Goal: Find specific page/section: Find specific page/section

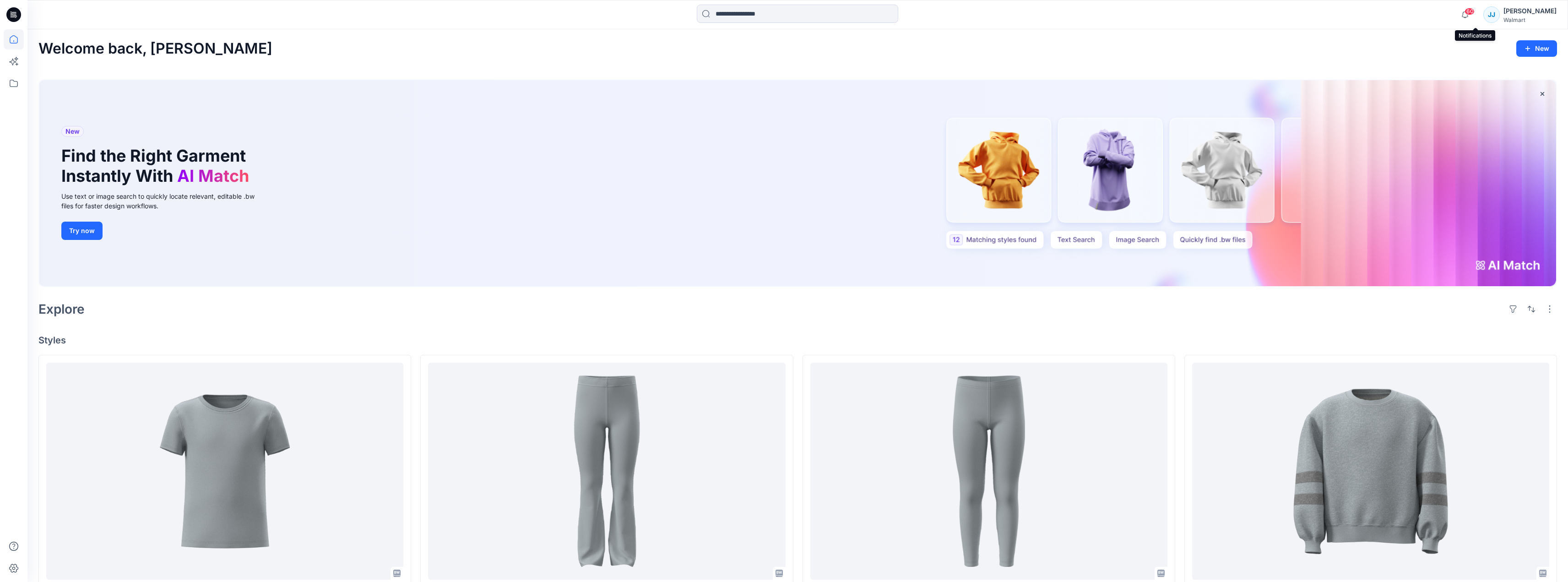
click at [1475, 11] on span "60" at bounding box center [1470, 12] width 10 height 8
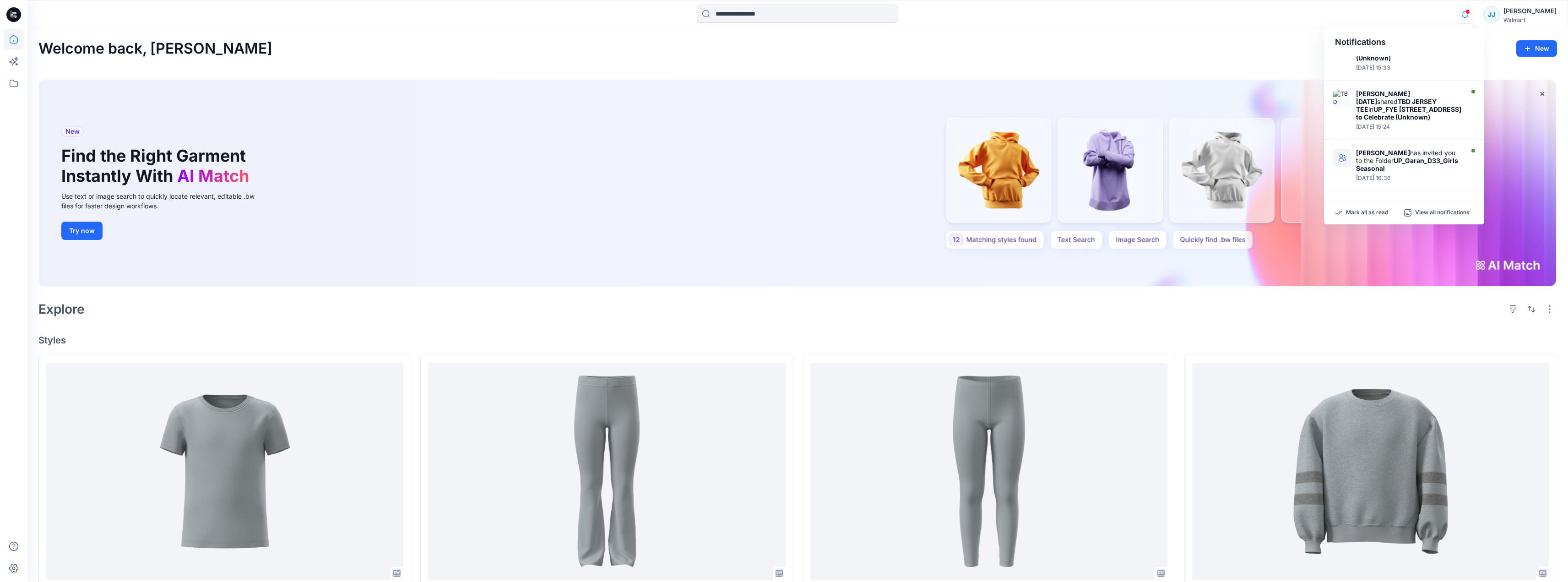
scroll to position [422, 0]
click at [1420, 17] on div "Notifications Emahnuyah Noel shared FLARES in UP_FYE 2027 S3 Way to Celebrate (…" at bounding box center [798, 14] width 1540 height 20
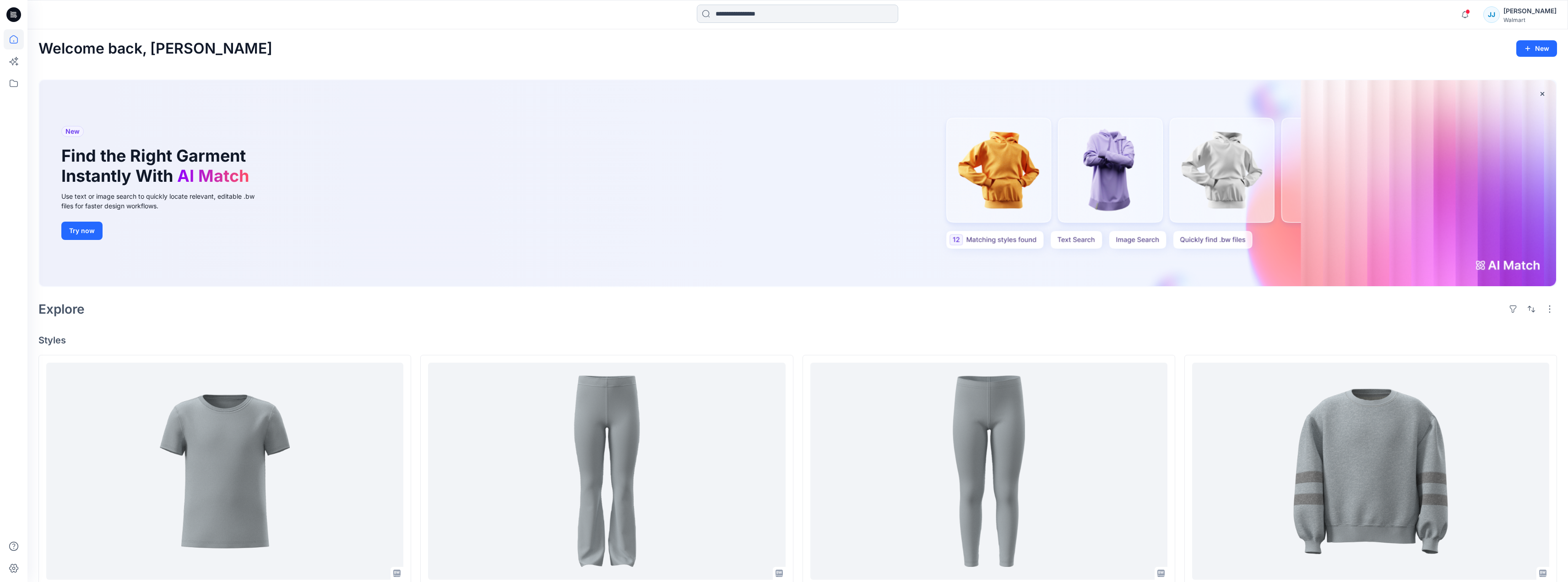
click at [844, 13] on input at bounding box center [797, 13] width 201 height 18
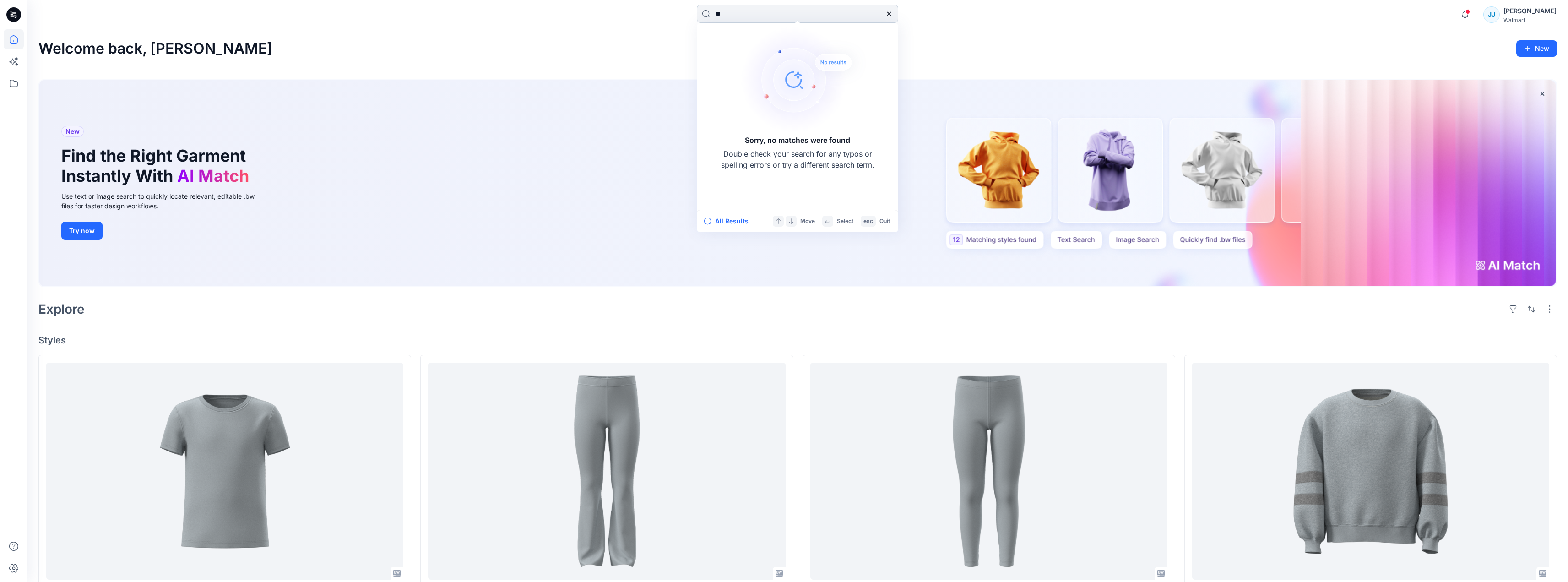
type input "*"
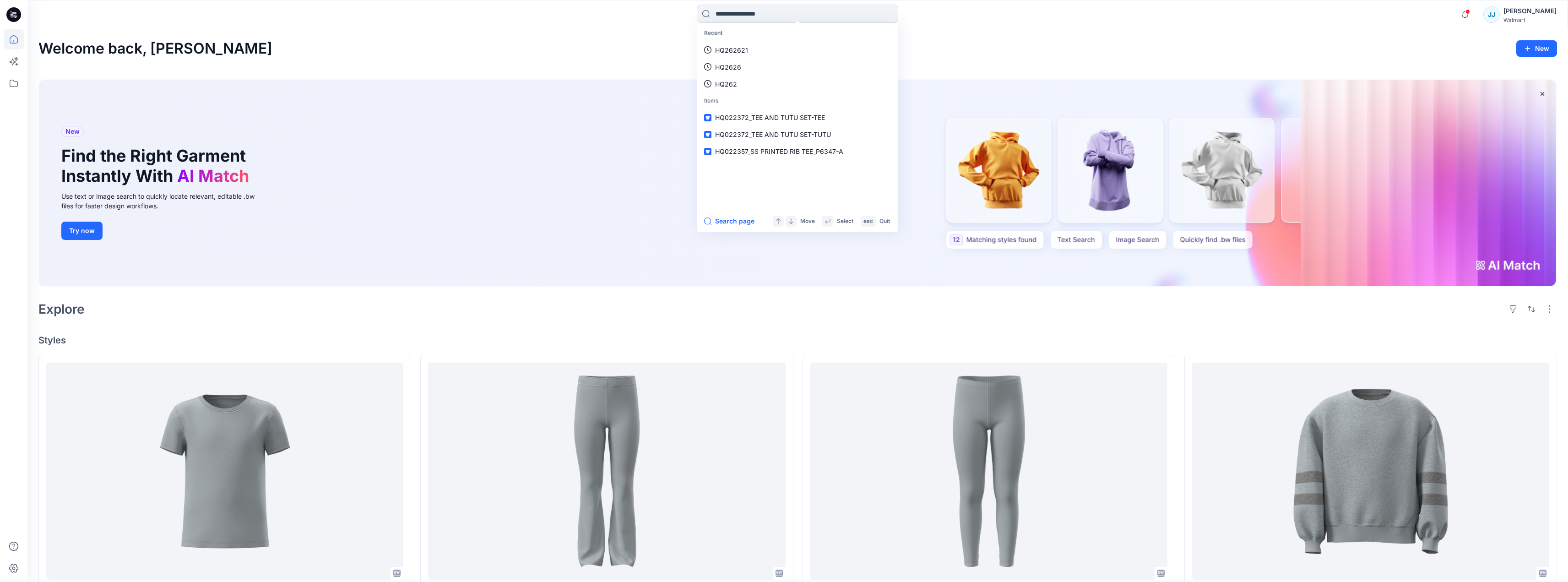
click at [637, 119] on div "New Find the Right Garment Instantly With AI Match Use text or image search to …" at bounding box center [798, 183] width 1517 height 206
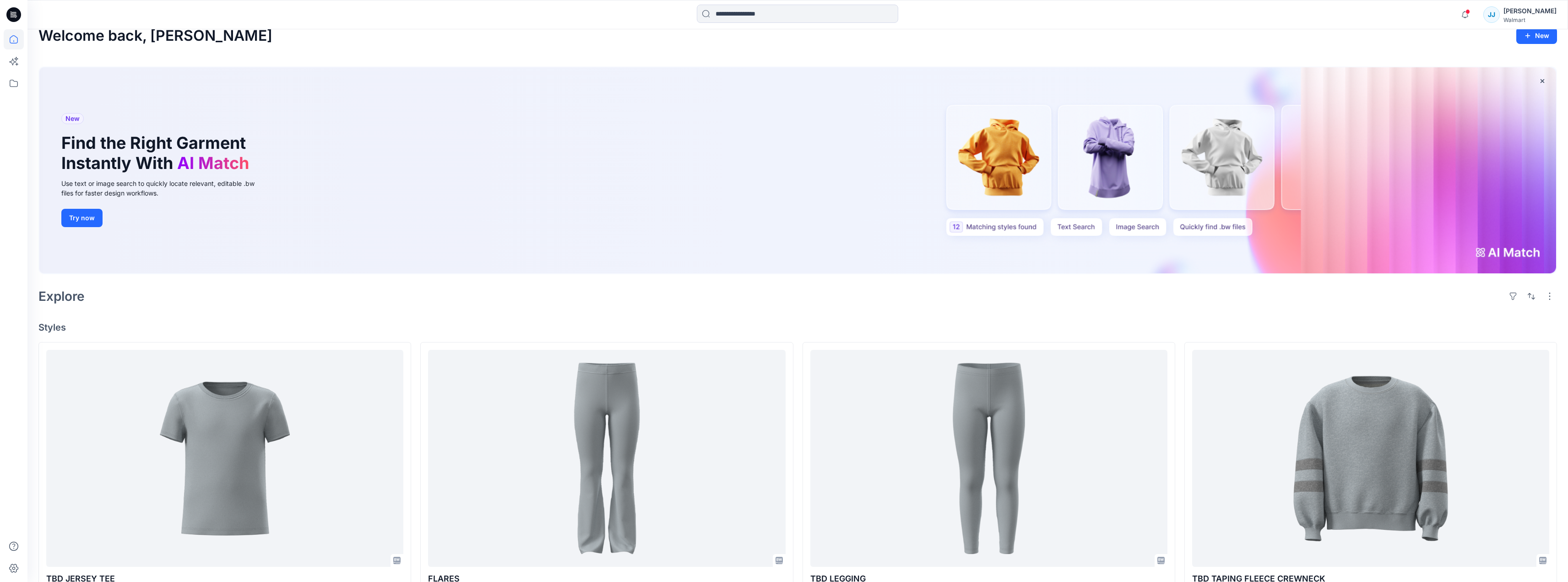
scroll to position [0, 0]
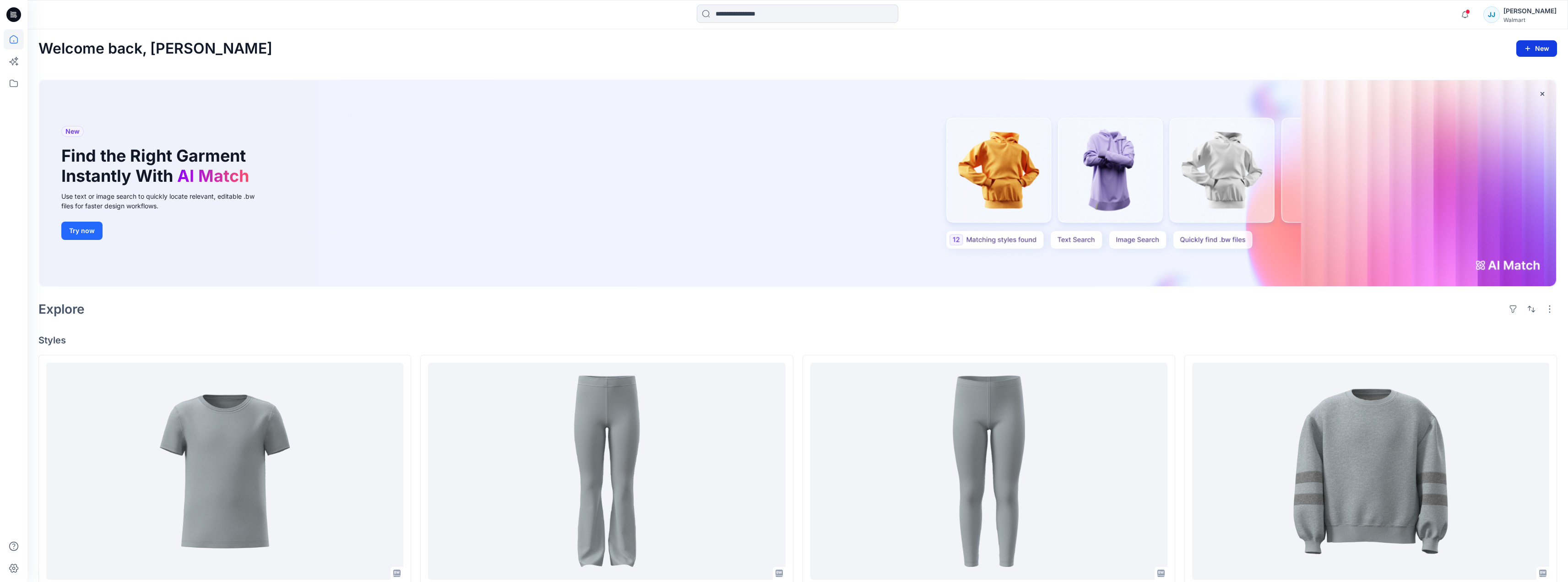
click at [1528, 46] on icon "button" at bounding box center [1528, 49] width 8 height 8
click at [795, 13] on input at bounding box center [797, 13] width 201 height 18
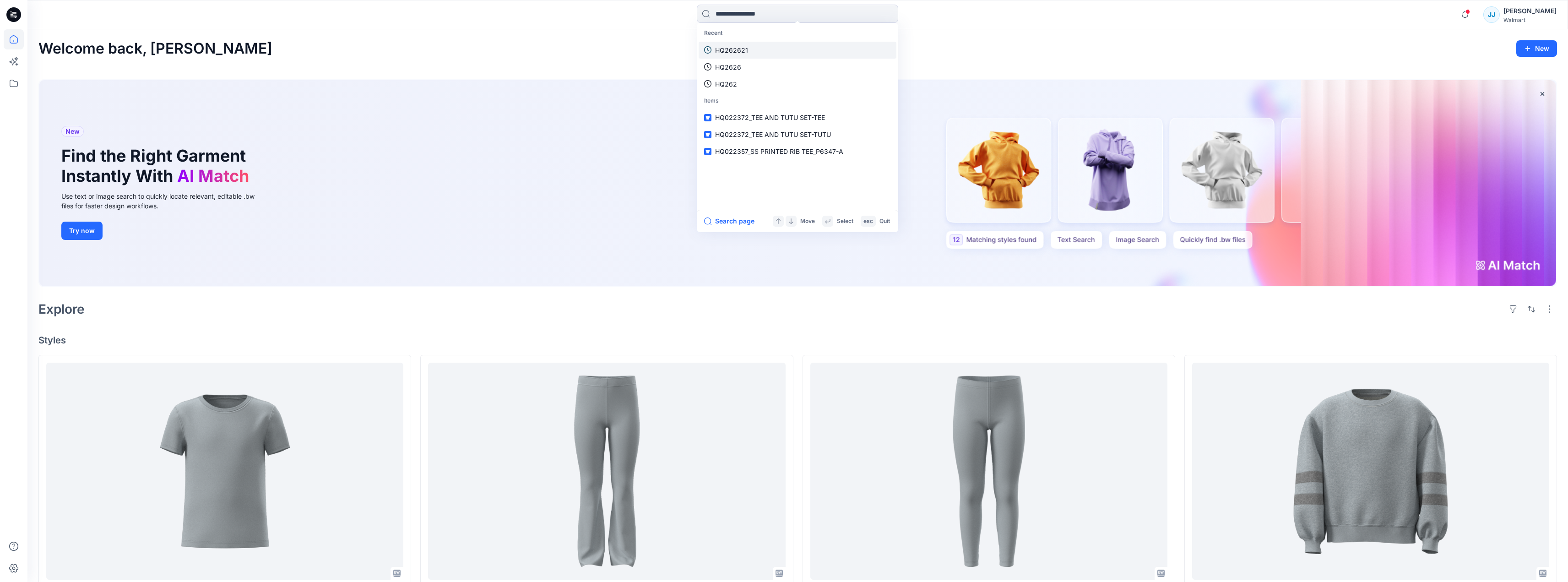
click at [739, 48] on p "HQ262621" at bounding box center [731, 50] width 33 height 10
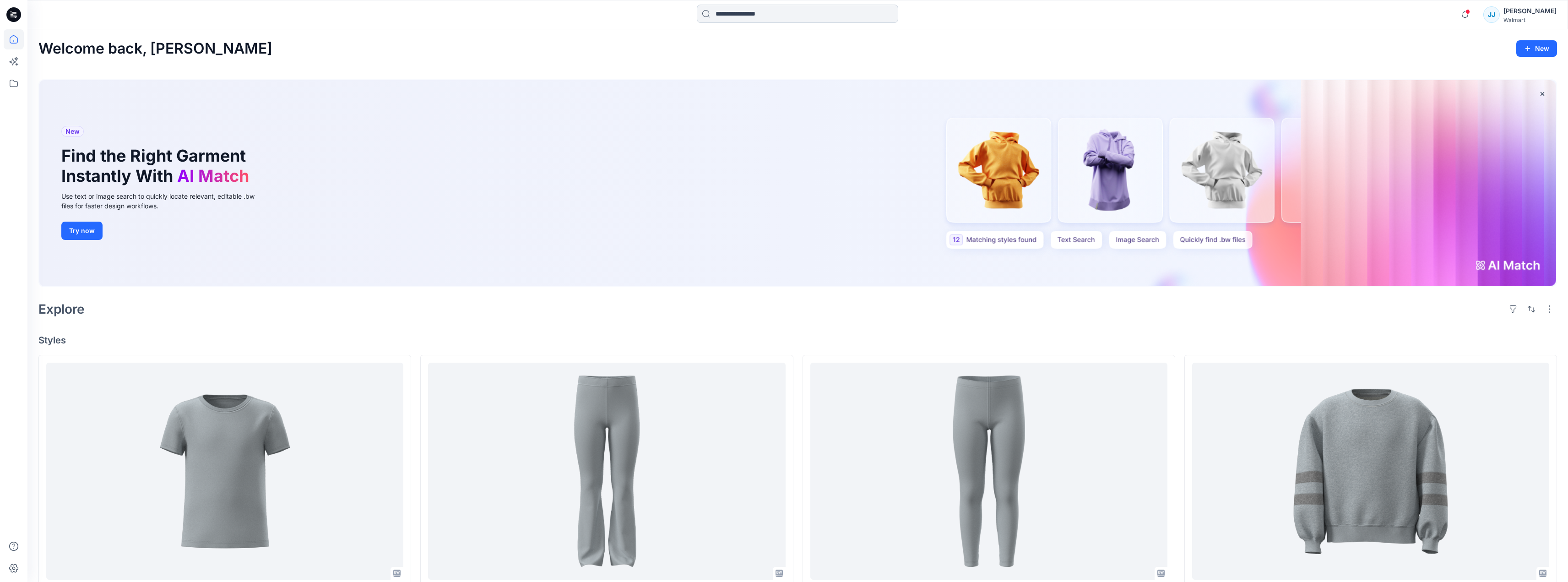
click at [806, 13] on input at bounding box center [797, 13] width 201 height 18
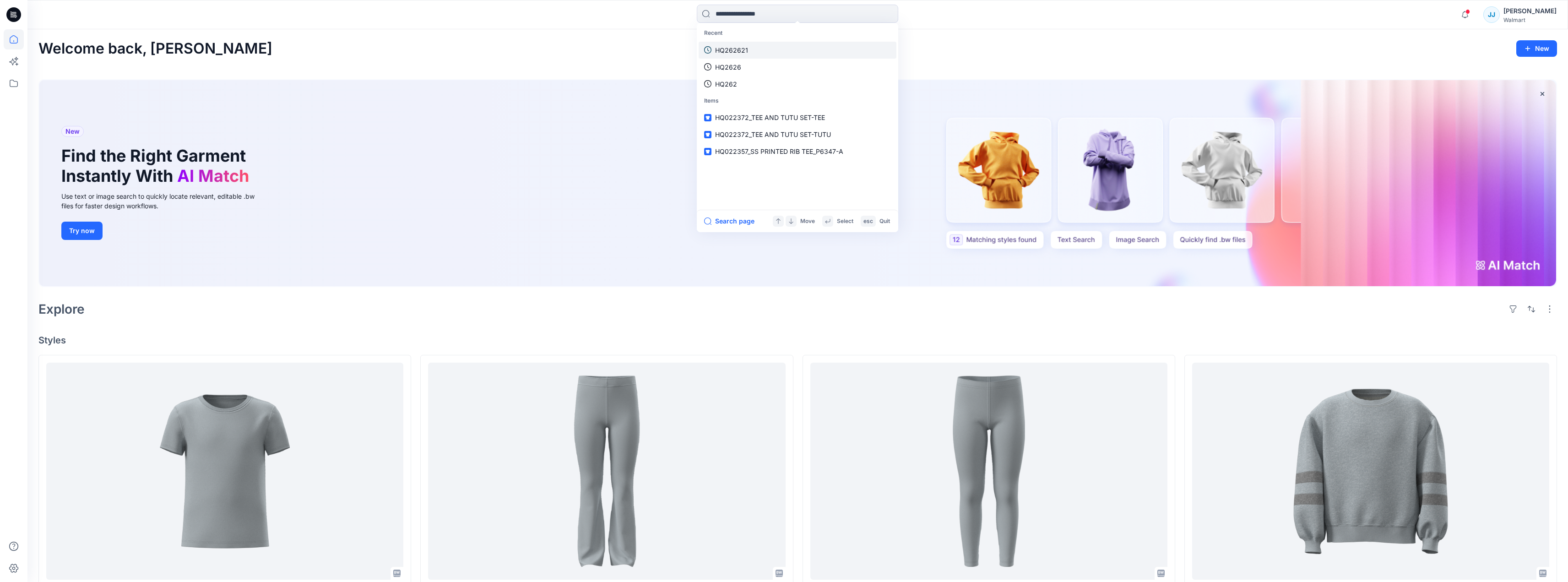
click at [739, 47] on p "HQ262621" at bounding box center [731, 50] width 33 height 10
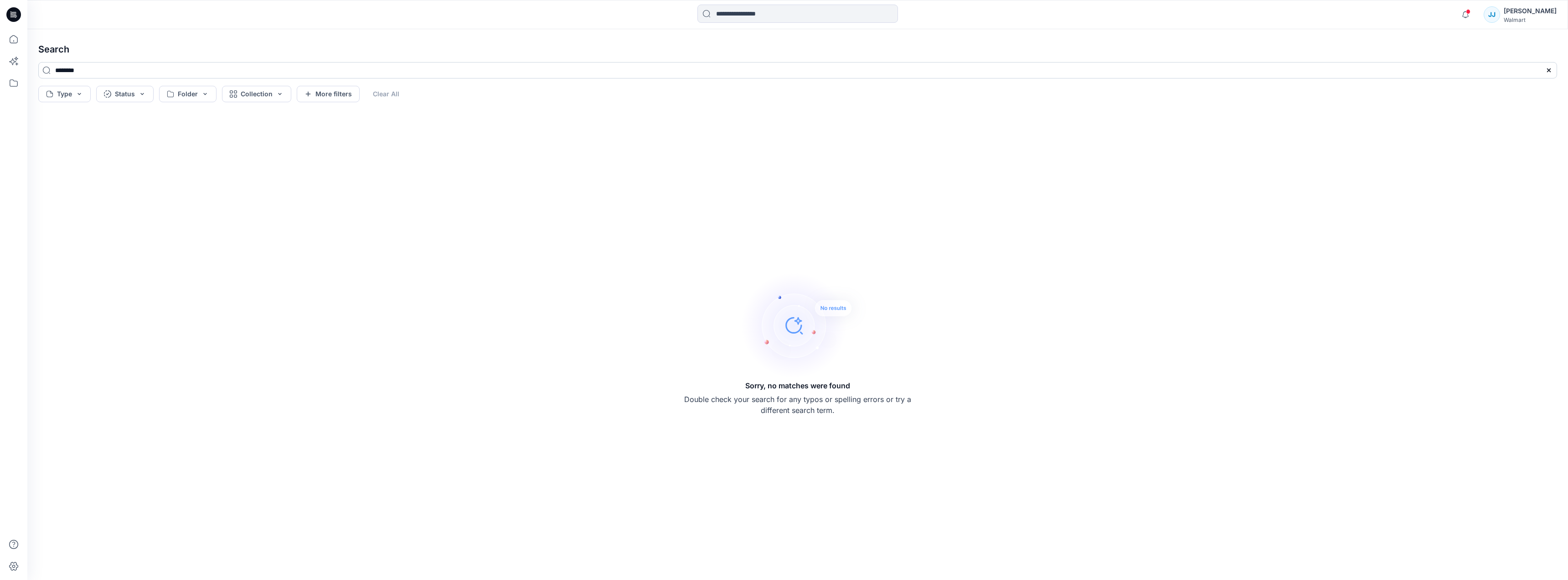
click at [102, 69] on input "********" at bounding box center [797, 70] width 1519 height 16
drag, startPoint x: 14, startPoint y: 36, endPoint x: 25, endPoint y: 37, distance: 11.0
click at [14, 36] on icon at bounding box center [13, 38] width 20 height 20
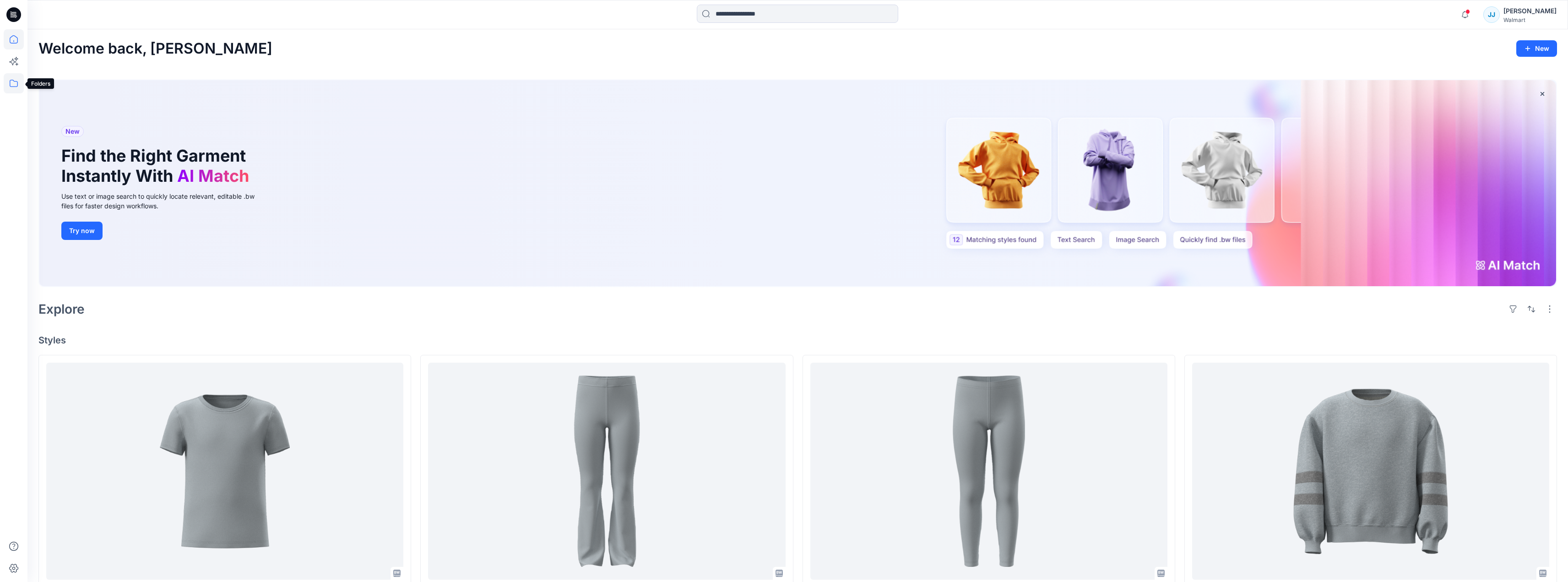
click at [17, 81] on icon at bounding box center [13, 83] width 20 height 20
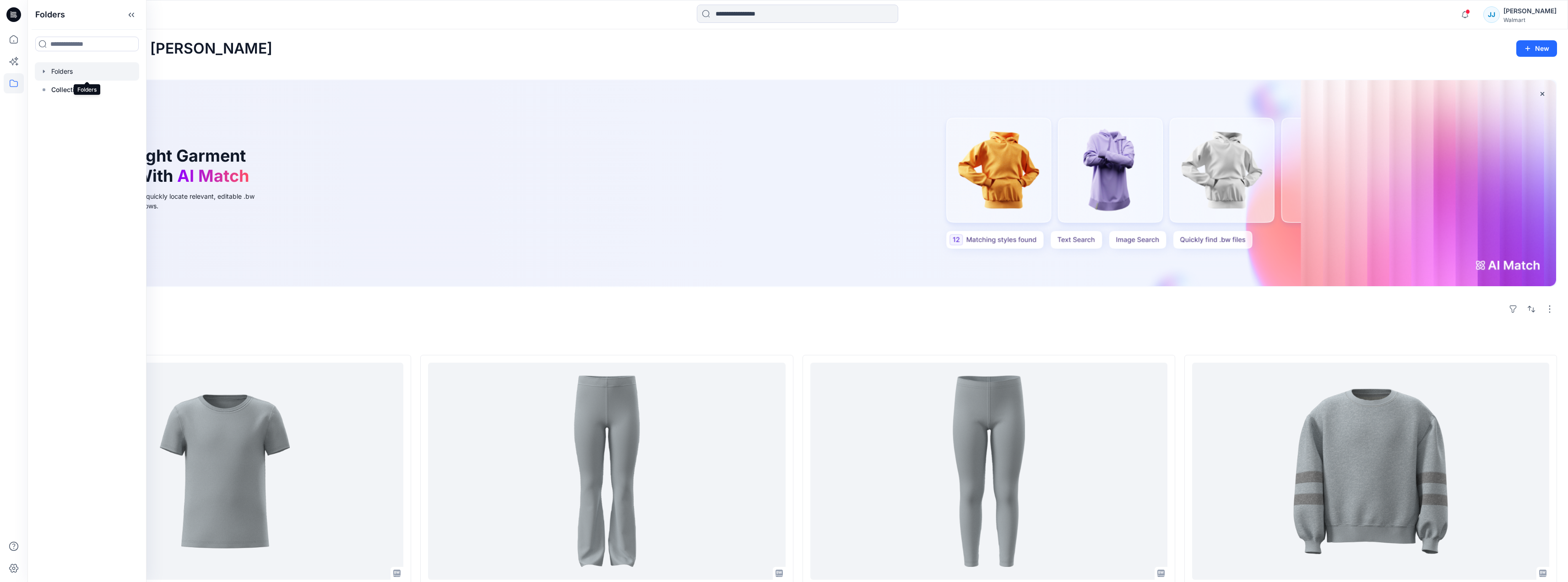
click at [69, 66] on div at bounding box center [87, 71] width 104 height 18
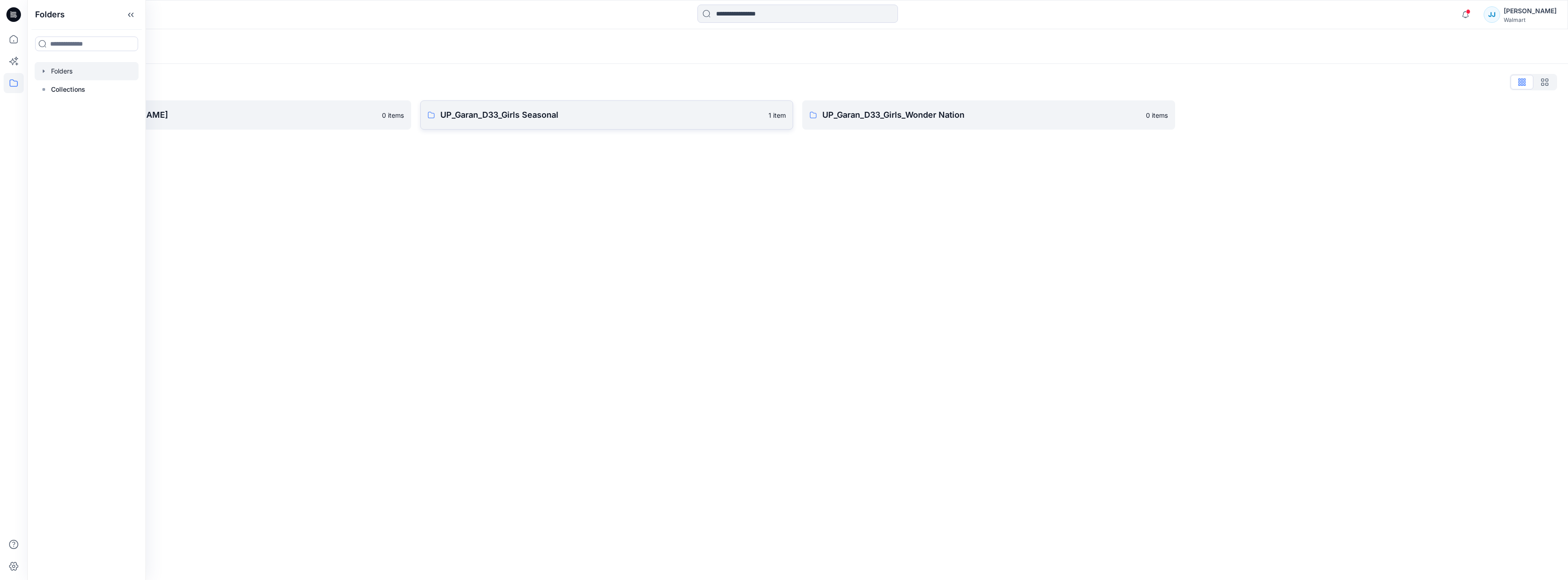
click at [478, 112] on p "UP_Garan_D33_Girls Seasonal" at bounding box center [602, 114] width 322 height 12
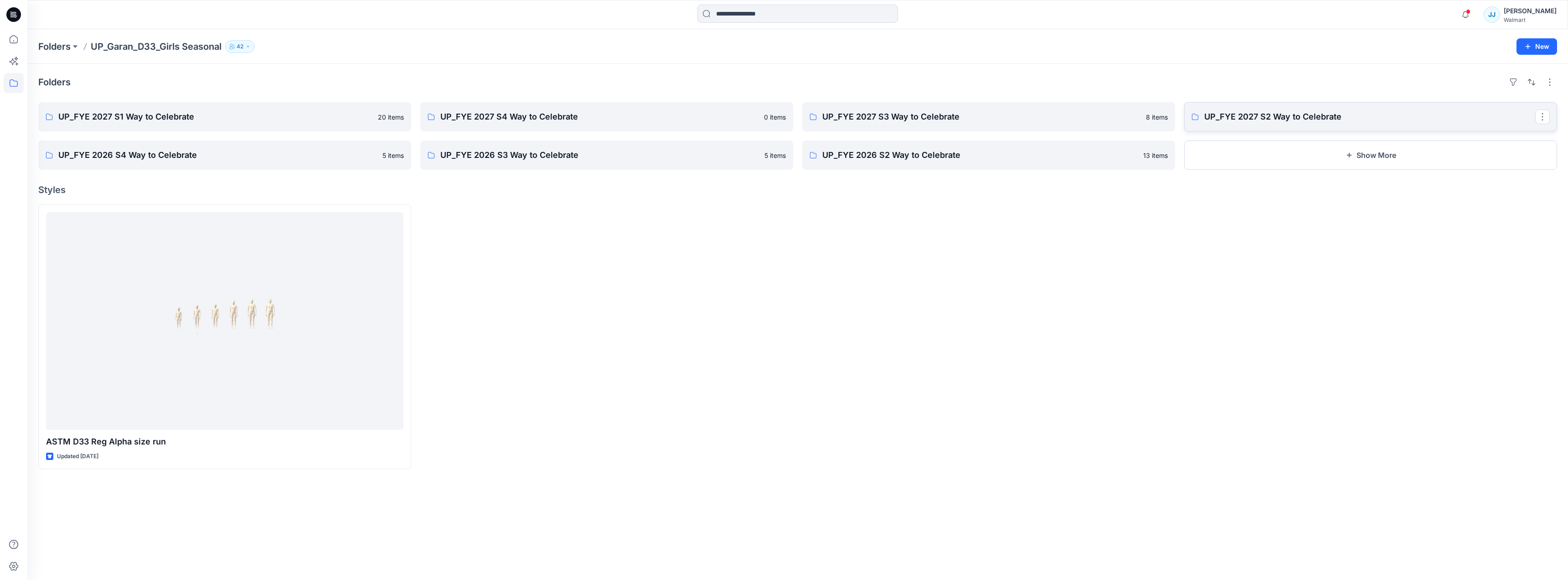
click at [1256, 115] on p "UP_FYE 2027 S2 Way to Celebrate" at bounding box center [1369, 116] width 331 height 12
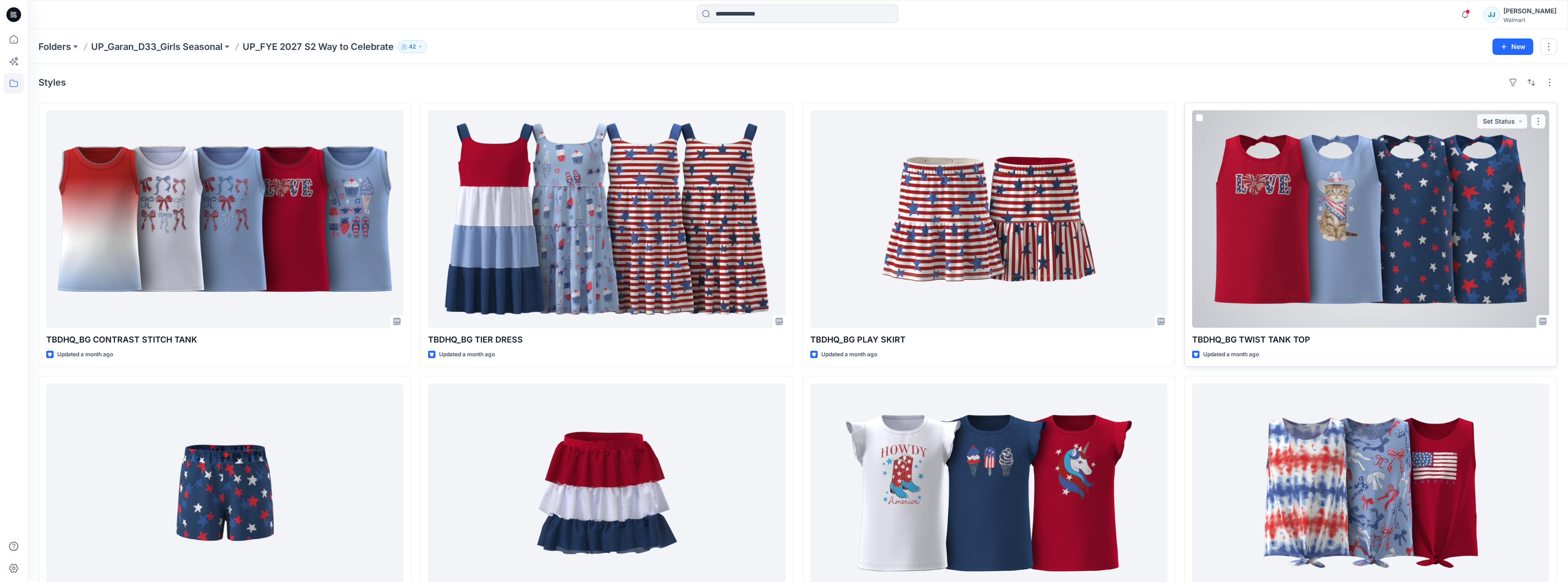
click at [1331, 263] on div at bounding box center [1370, 219] width 358 height 218
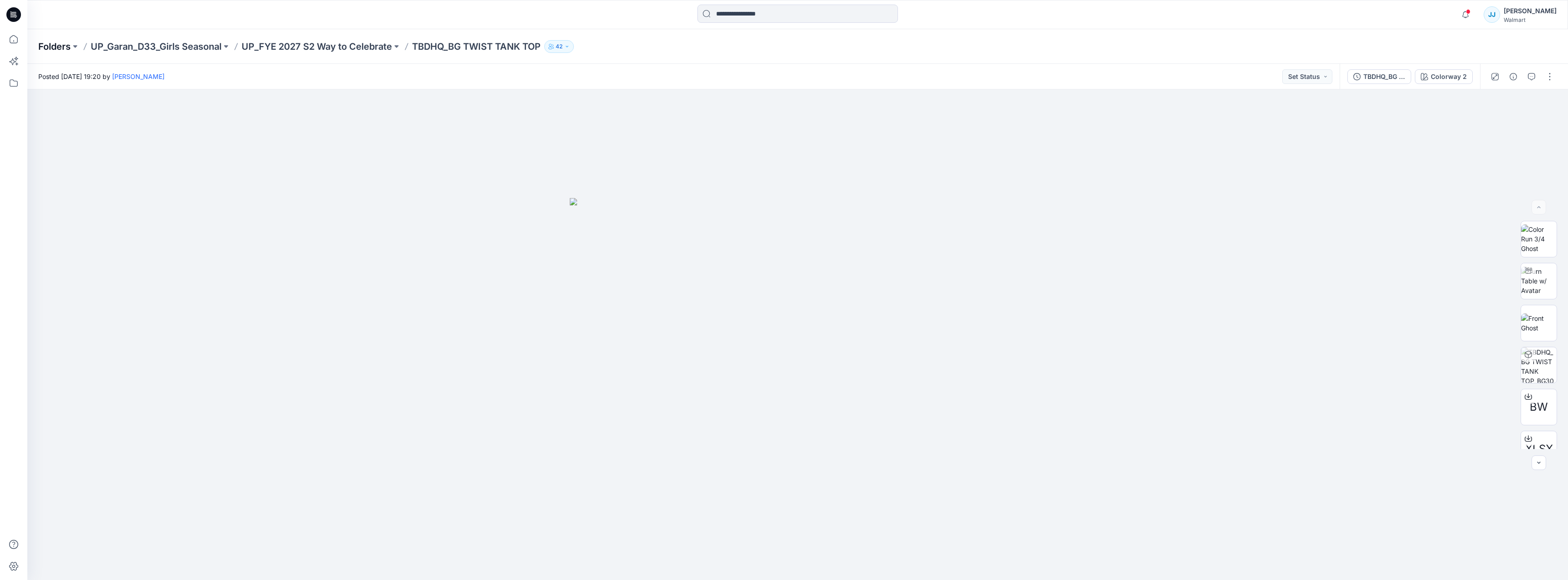
click at [59, 46] on p "Folders" at bounding box center [55, 46] width 33 height 12
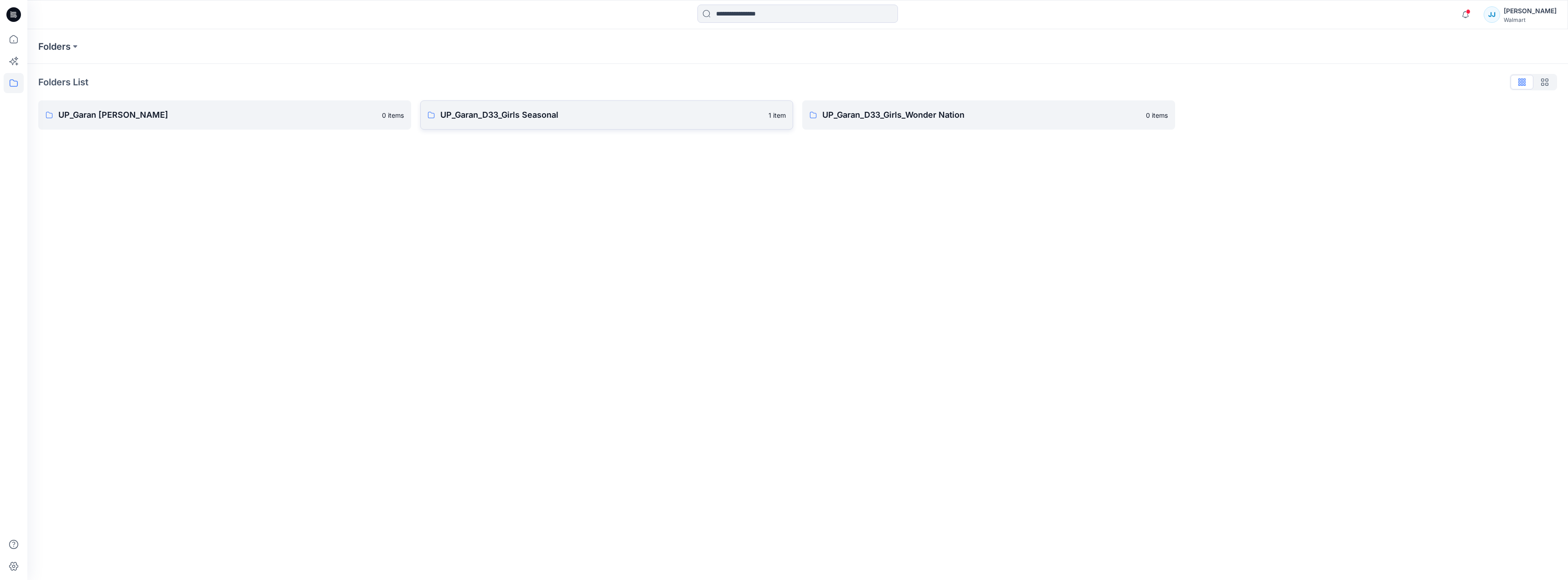
click at [520, 110] on p "UP_Garan_D33_Girls Seasonal" at bounding box center [602, 114] width 322 height 12
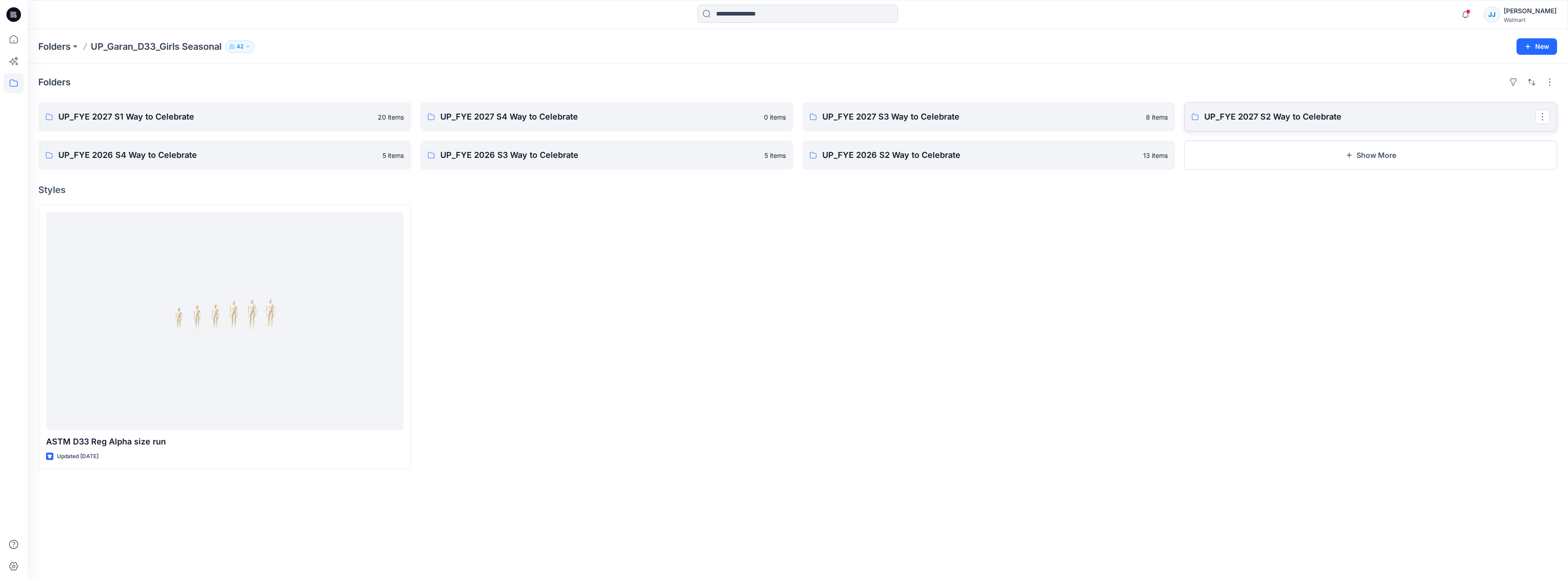
click at [1284, 113] on p "UP_FYE 2027 S2 Way to Celebrate" at bounding box center [1369, 116] width 331 height 12
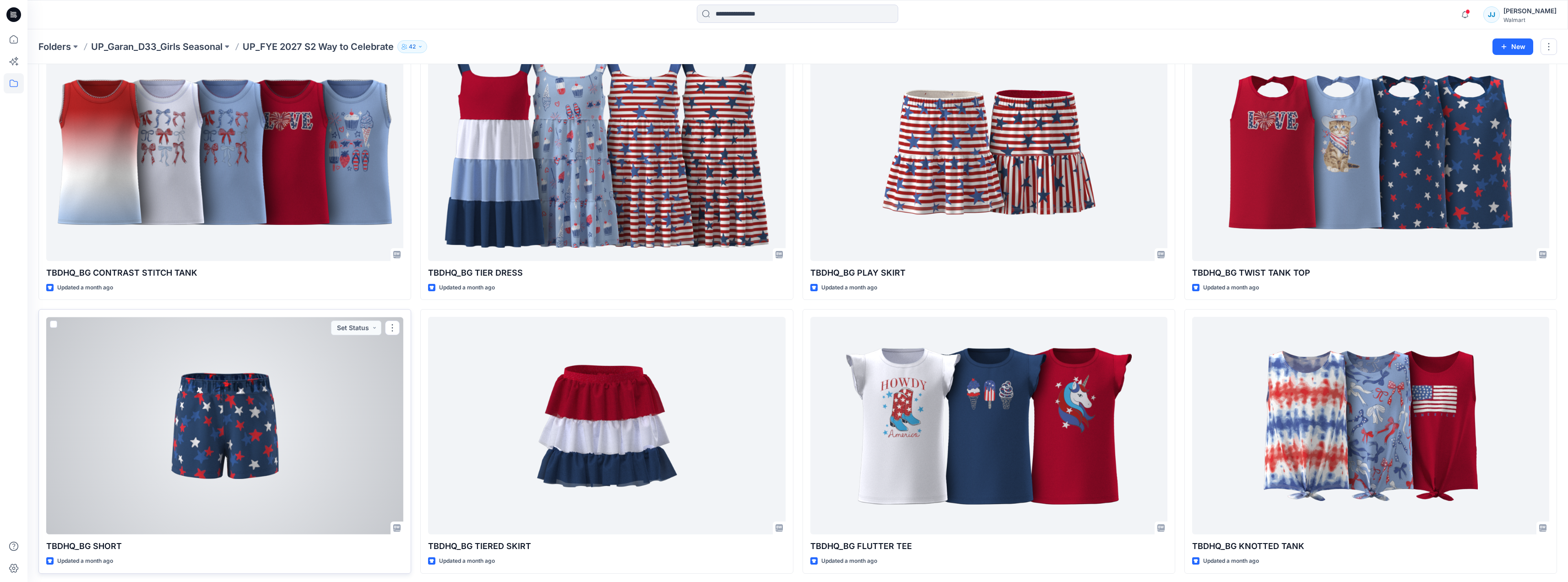
scroll to position [69, 0]
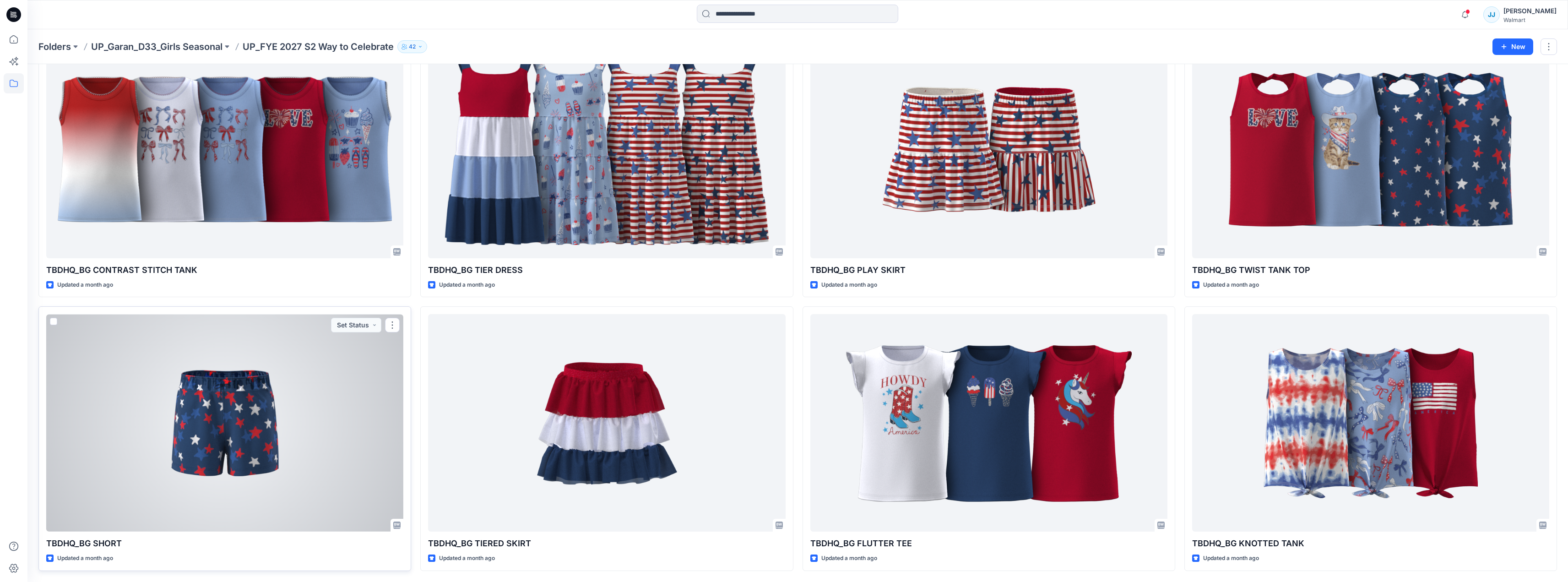
click at [252, 403] on div at bounding box center [225, 423] width 358 height 218
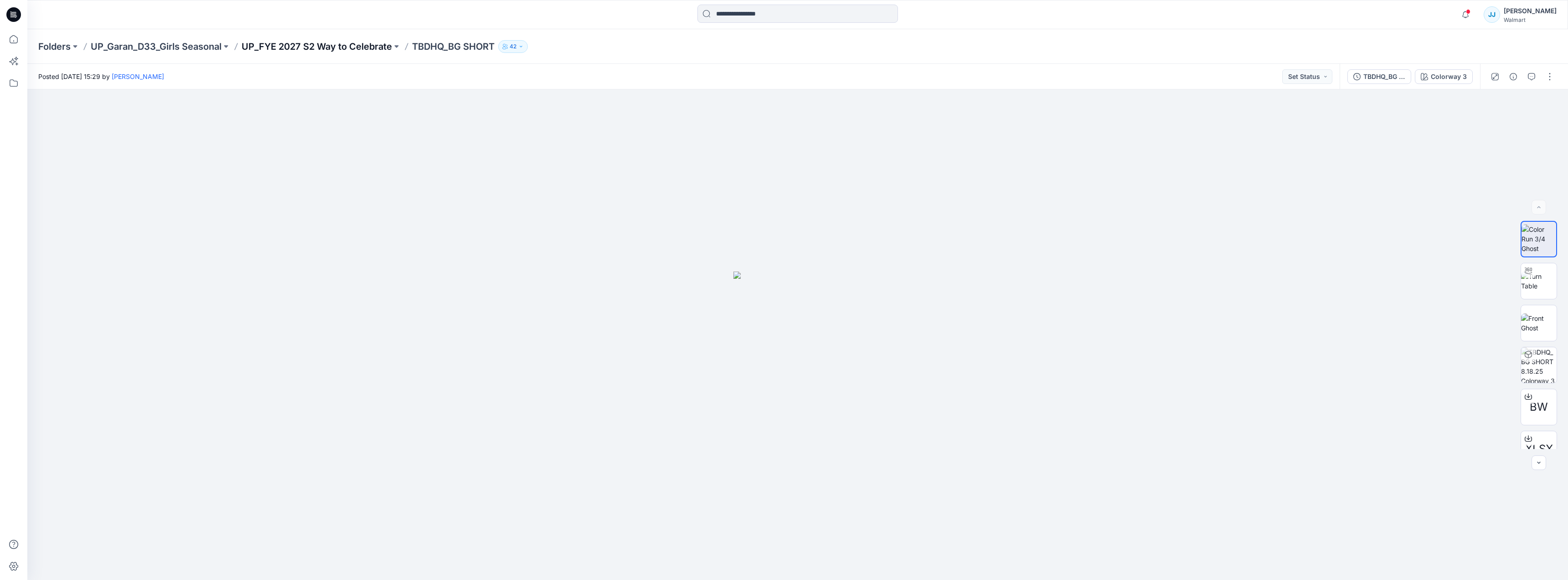
click at [341, 42] on p "UP_FYE 2027 S2 Way to Celebrate" at bounding box center [317, 46] width 151 height 12
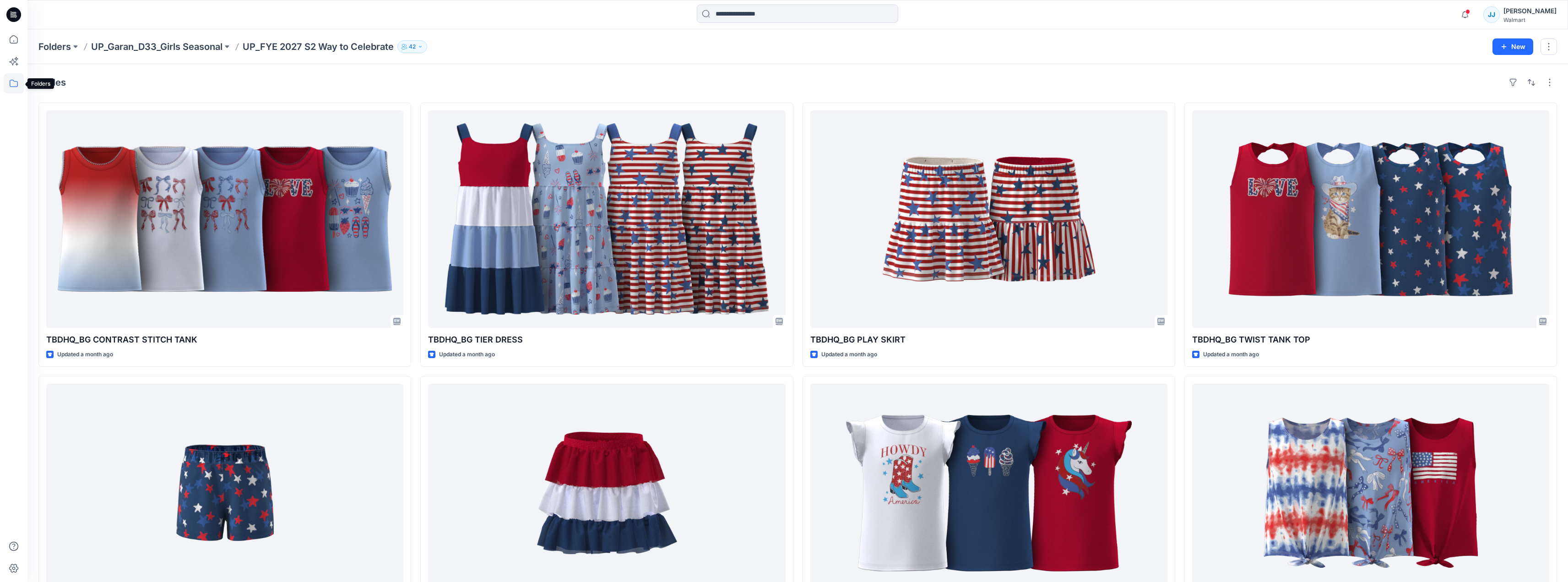
click at [13, 85] on icon at bounding box center [13, 83] width 20 height 20
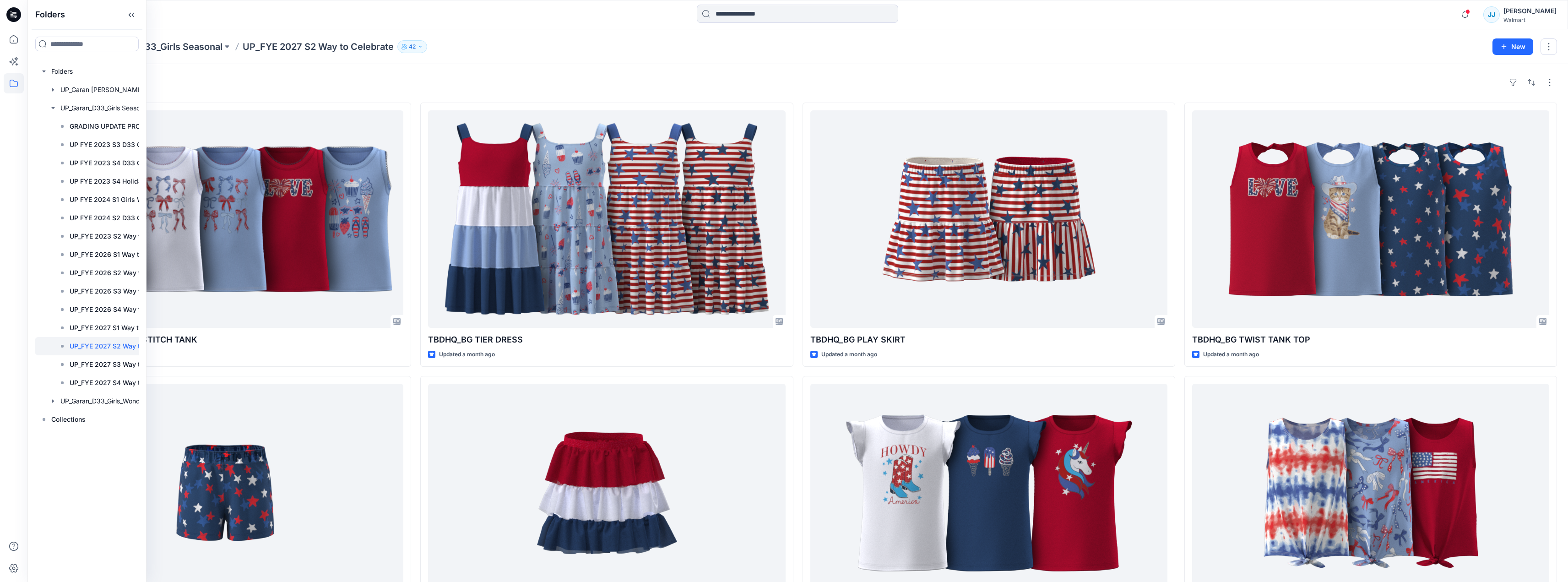
click at [500, 92] on div "Styles TBDHQ_BG CONTRAST STITCH TANK Updated a month ago TBDHQ_BG SHORT Updated…" at bounding box center [798, 357] width 1540 height 587
